Goal: Task Accomplishment & Management: Manage account settings

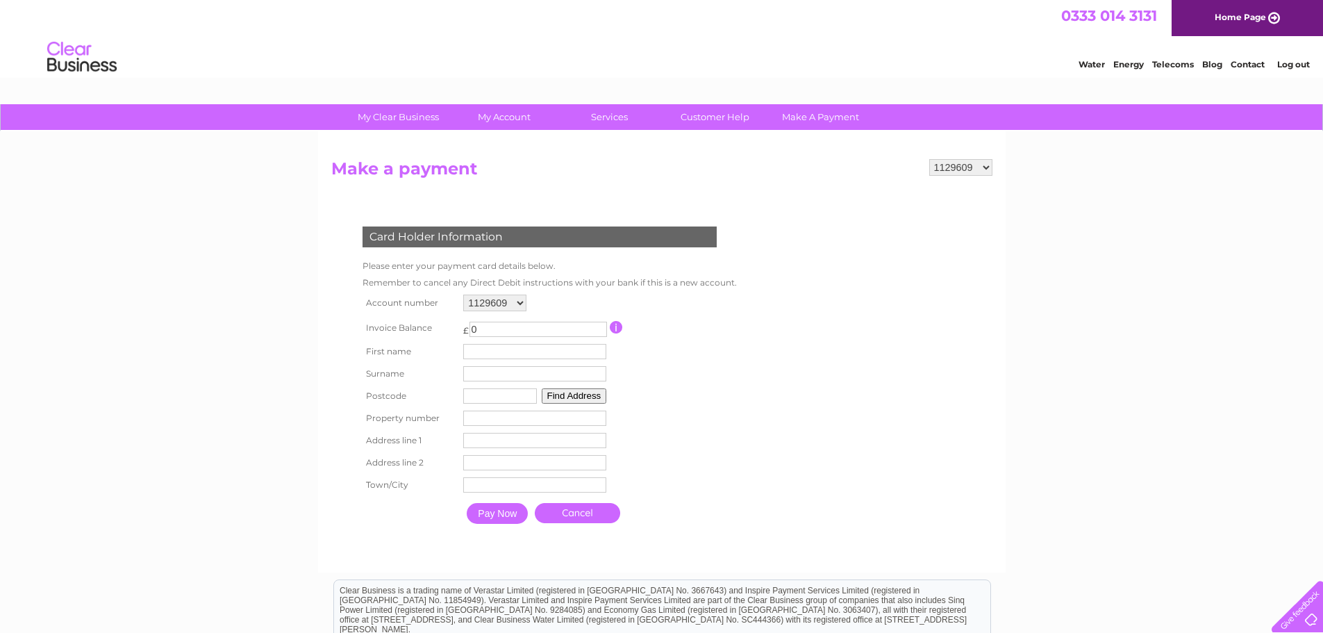
click at [944, 165] on select "1129609 30323537" at bounding box center [960, 167] width 63 height 17
select select "30323537"
click at [929, 159] on select "1129609 30323537" at bounding box center [960, 167] width 63 height 17
click at [508, 119] on link "My Account" at bounding box center [504, 117] width 115 height 26
click at [509, 117] on link "My Account" at bounding box center [504, 117] width 115 height 26
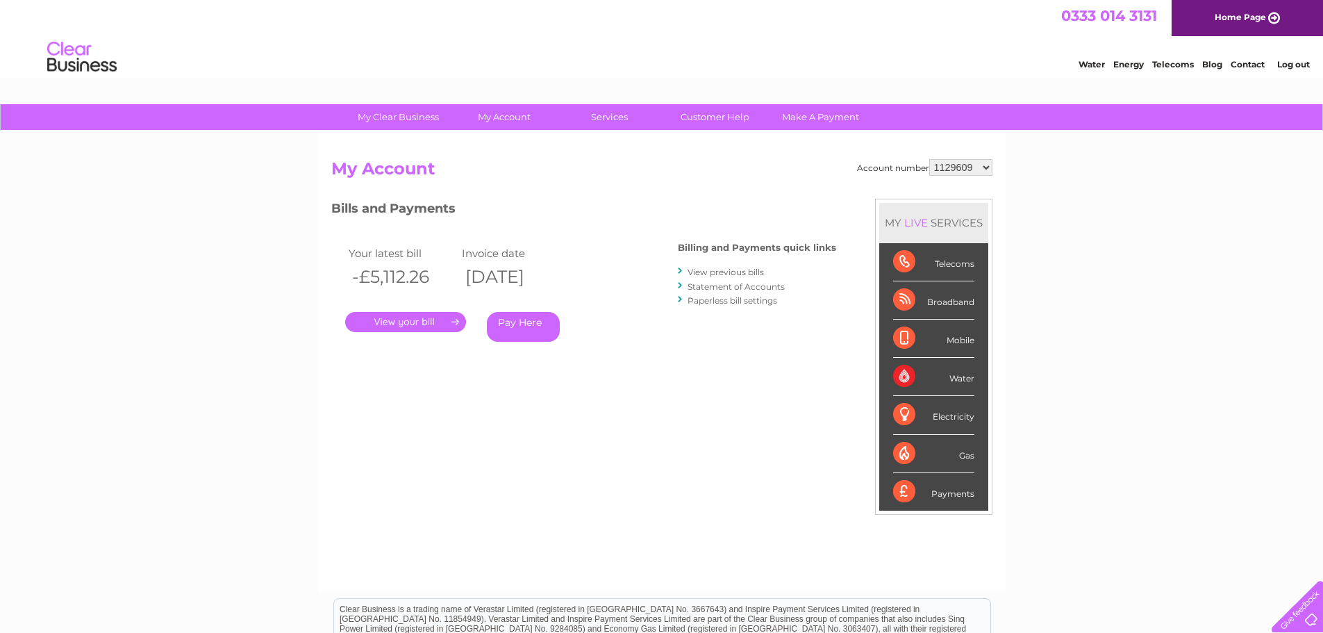
click at [713, 301] on link "Paperless bill settings" at bounding box center [732, 300] width 90 height 10
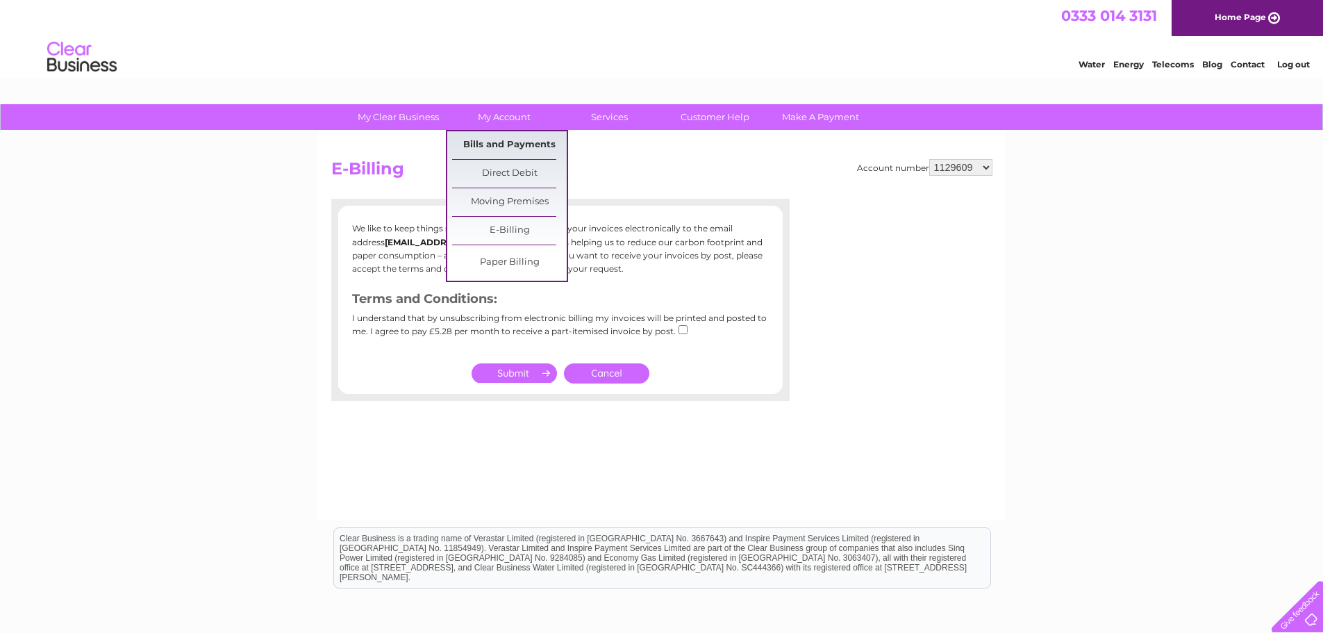
click at [523, 144] on link "Bills and Payments" at bounding box center [509, 145] width 115 height 28
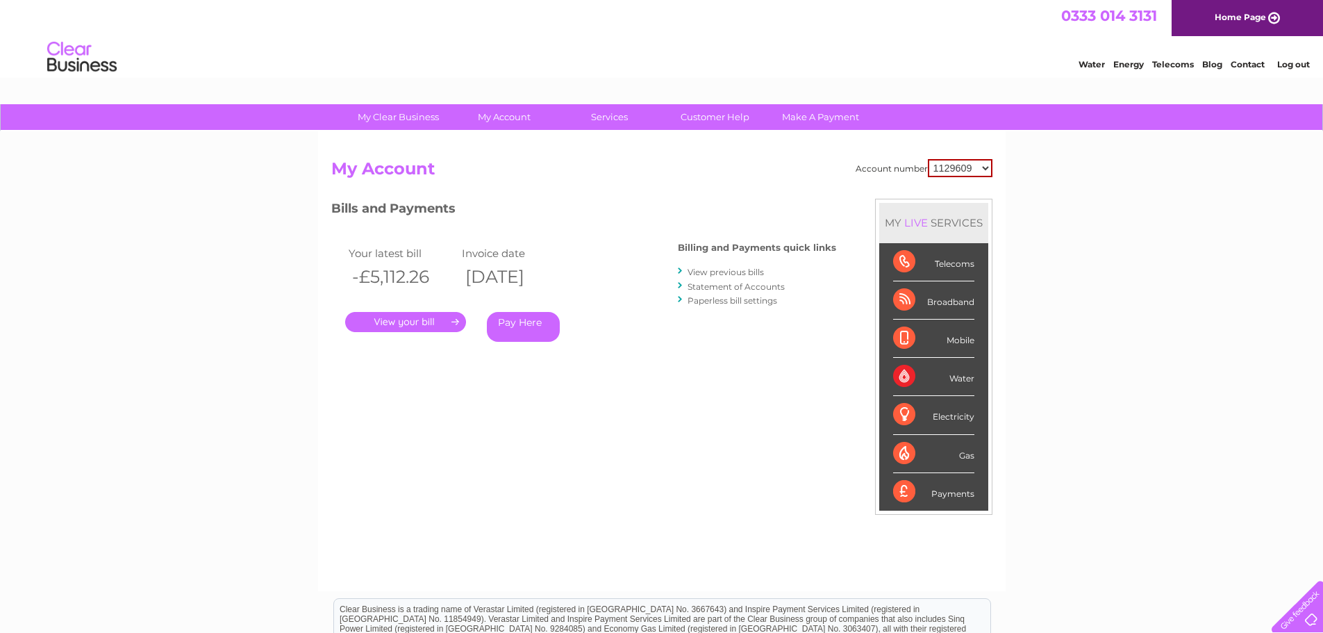
click at [733, 300] on link "Paperless bill settings" at bounding box center [732, 300] width 90 height 10
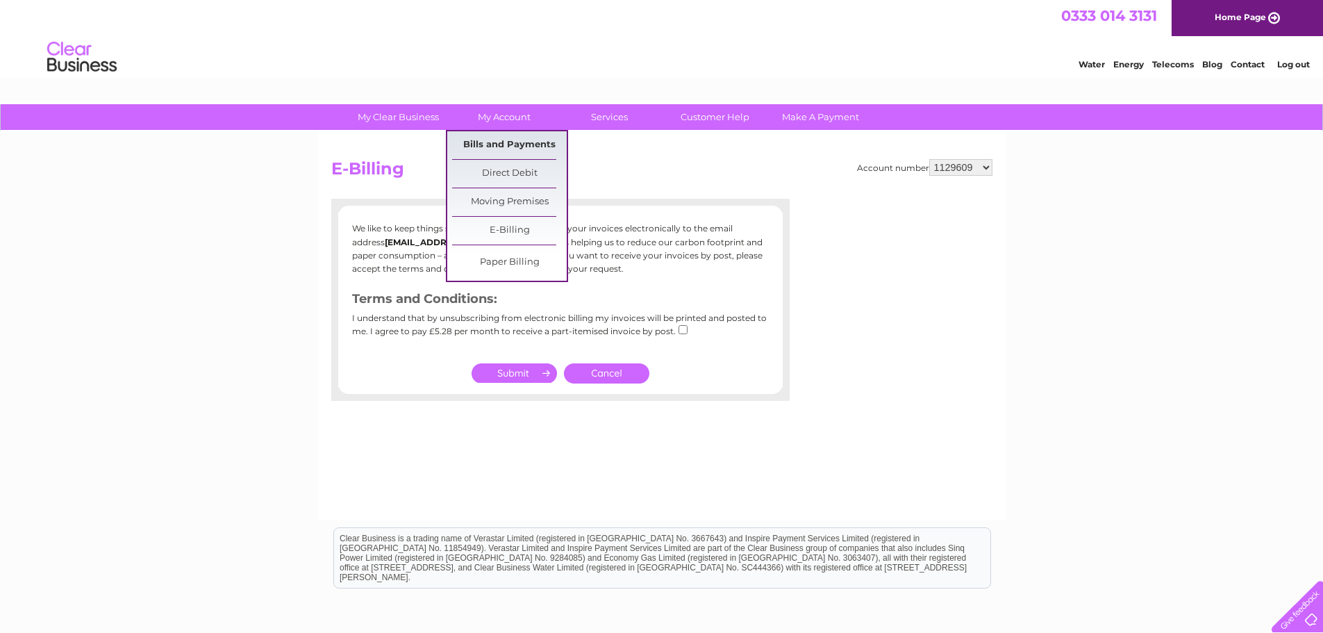
click at [521, 144] on link "Bills and Payments" at bounding box center [509, 145] width 115 height 28
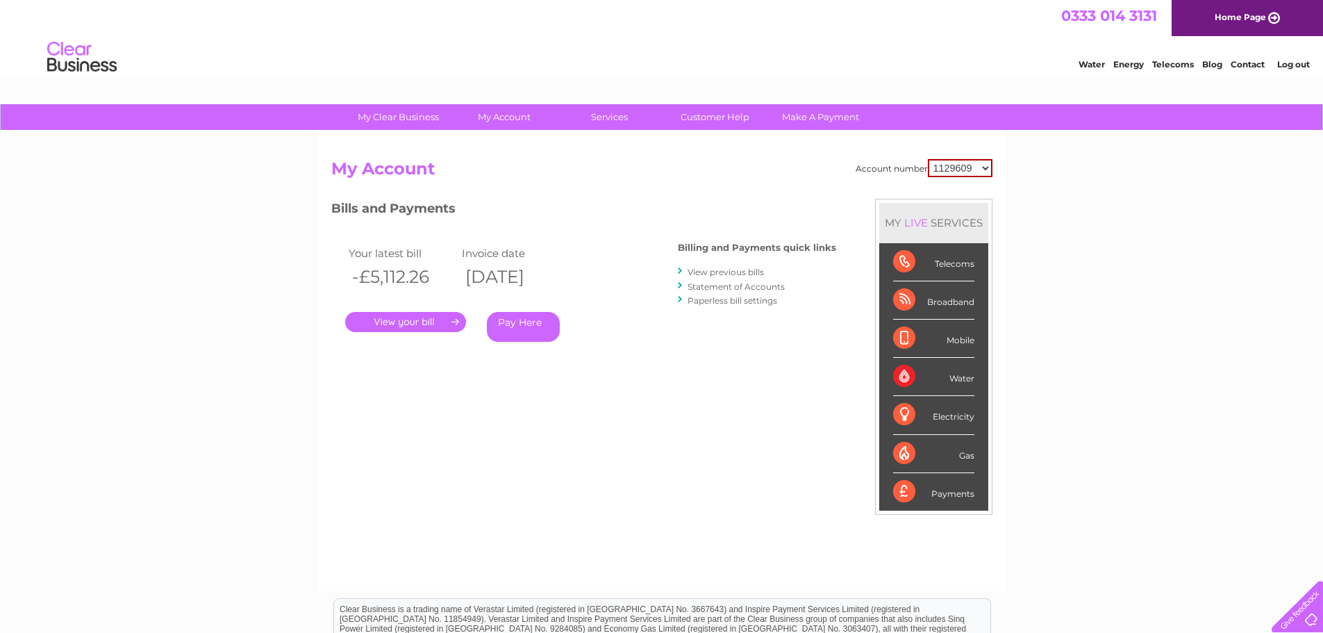
click at [744, 286] on link "Statement of Accounts" at bounding box center [735, 286] width 97 height 10
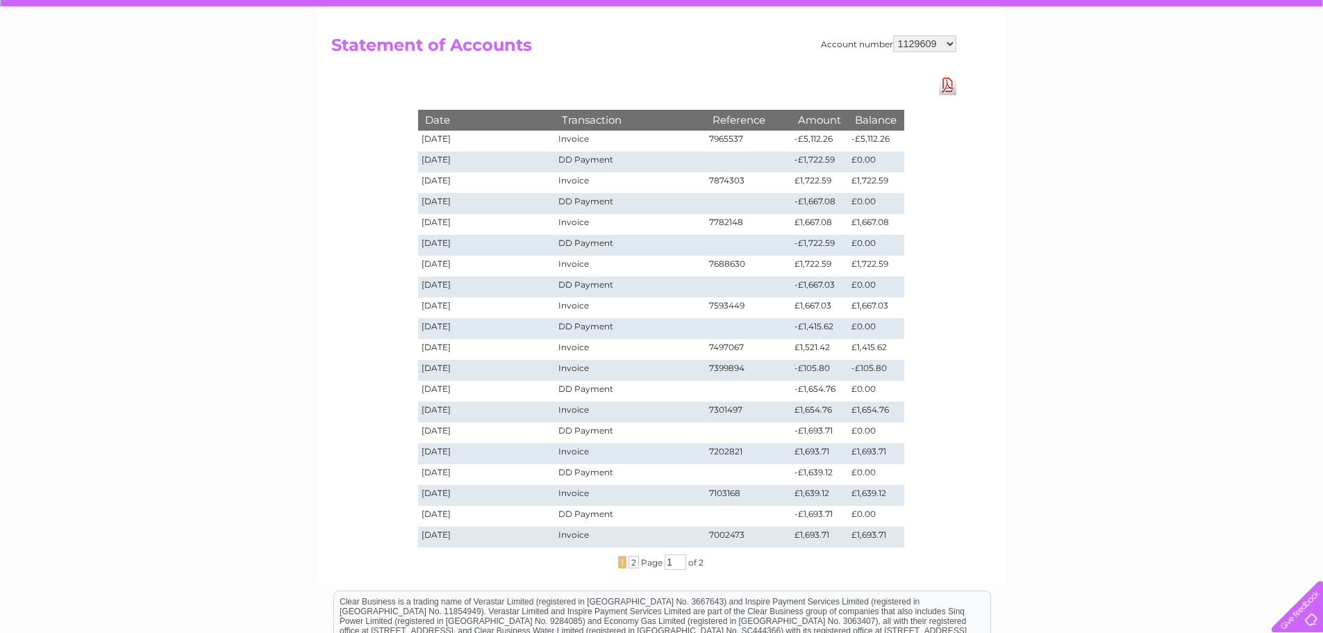
scroll to position [69, 0]
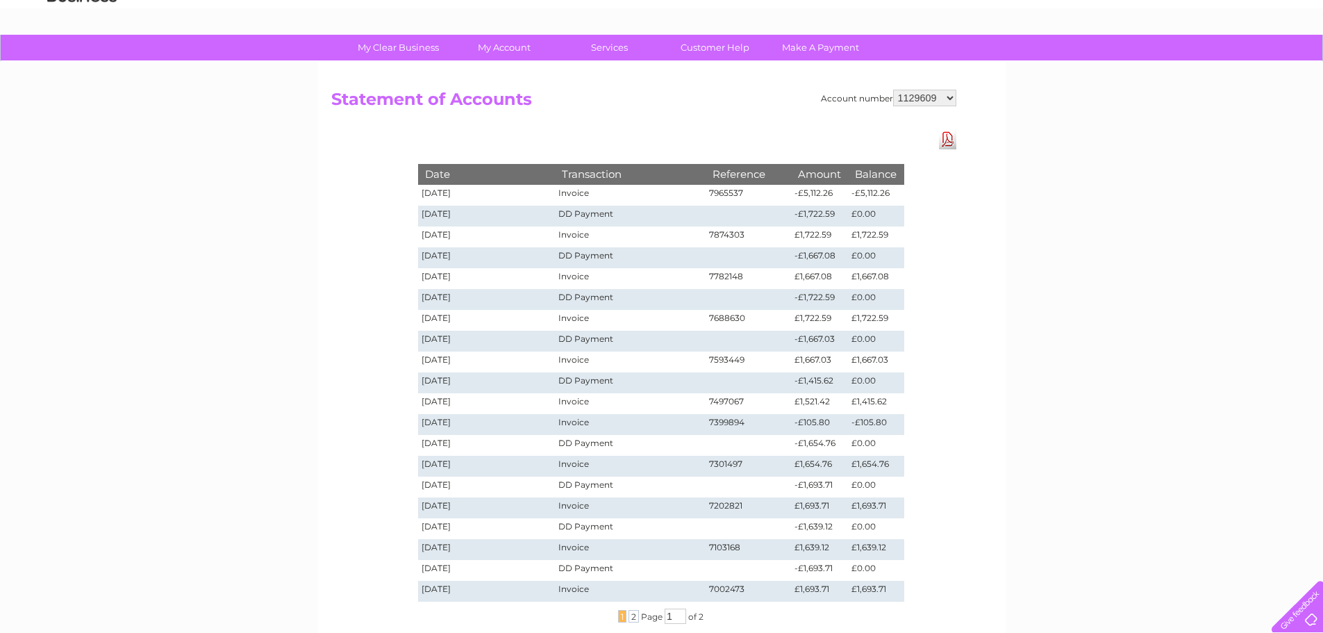
click at [928, 94] on select "1129609 30323537" at bounding box center [924, 98] width 63 height 17
select select "30323537"
click at [893, 90] on select "1129609 30323537" at bounding box center [924, 98] width 63 height 17
